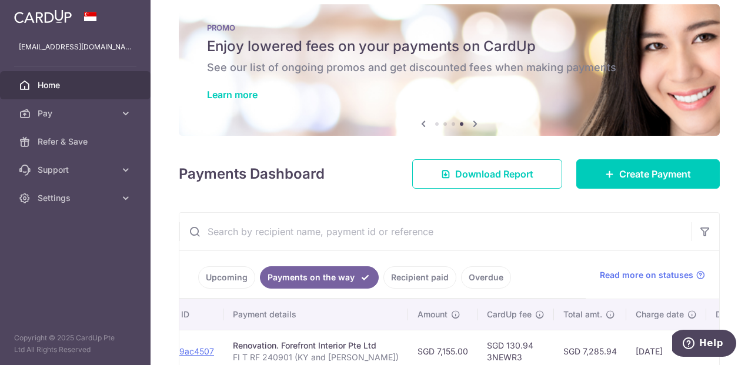
scroll to position [10, 0]
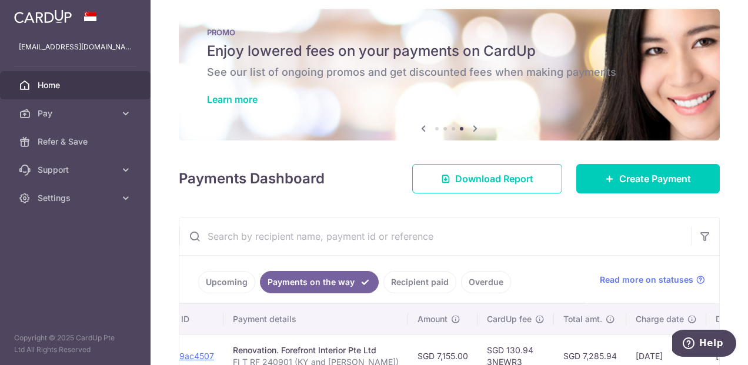
click at [90, 86] on span "Home" at bounding box center [77, 85] width 78 height 12
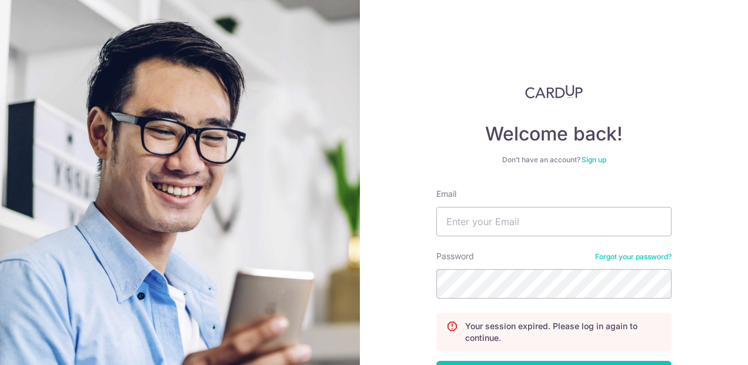
scroll to position [91, 0]
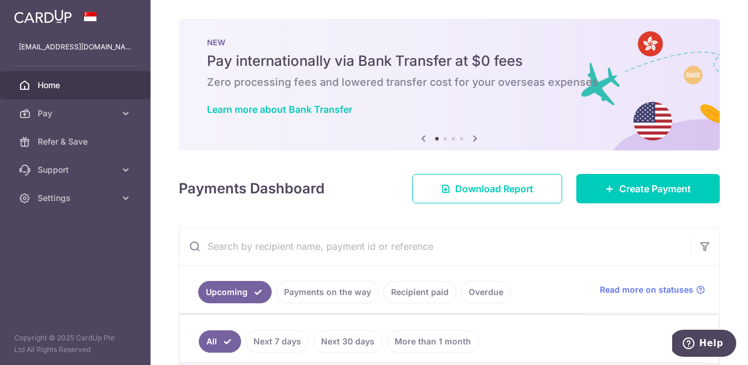
click at [56, 17] on img at bounding box center [43, 16] width 58 height 14
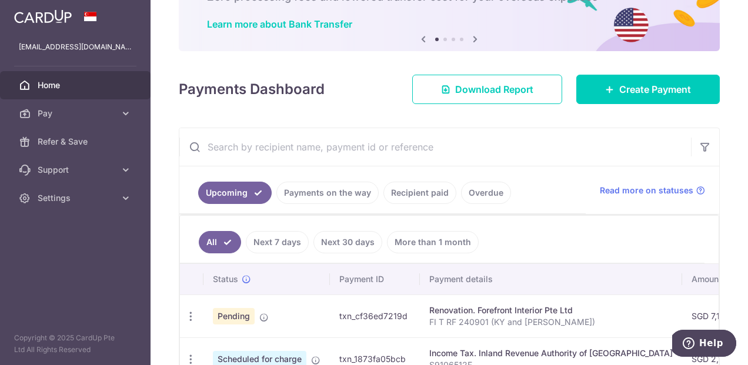
scroll to position [86, 0]
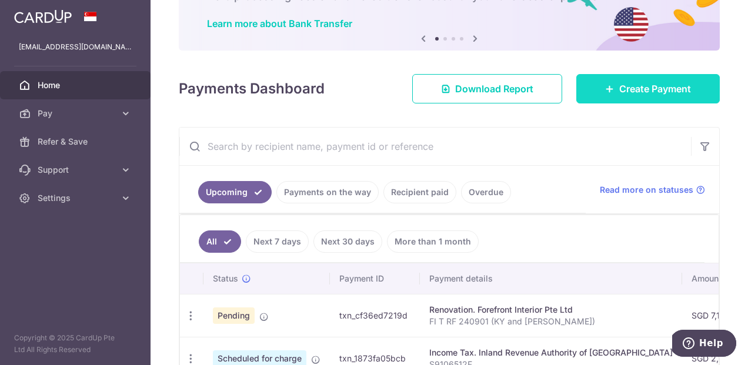
click at [605, 84] on icon at bounding box center [609, 88] width 9 height 9
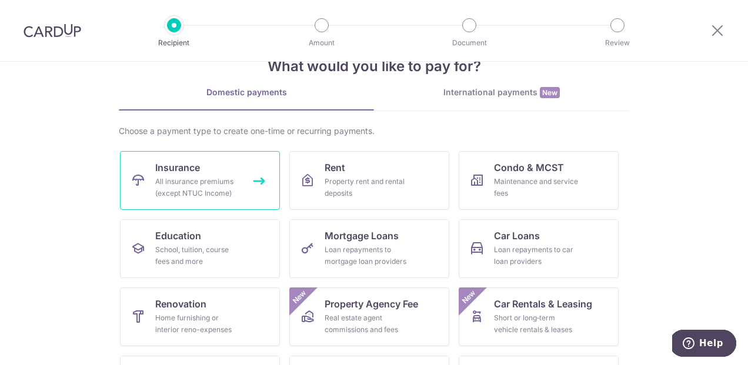
click at [230, 194] on div "All insurance premiums (except NTUC Income)" at bounding box center [197, 188] width 85 height 24
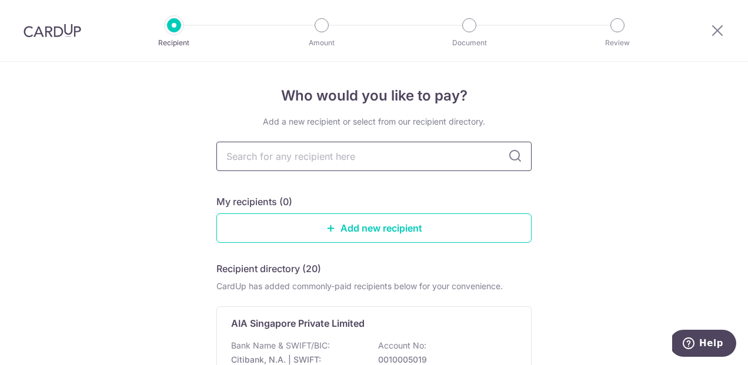
click at [374, 159] on input "text" at bounding box center [374, 156] width 315 height 29
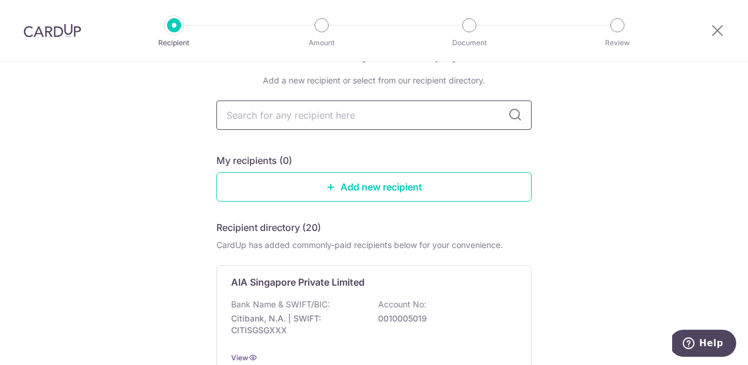
scroll to position [21, 0]
